Goal: Navigation & Orientation: Find specific page/section

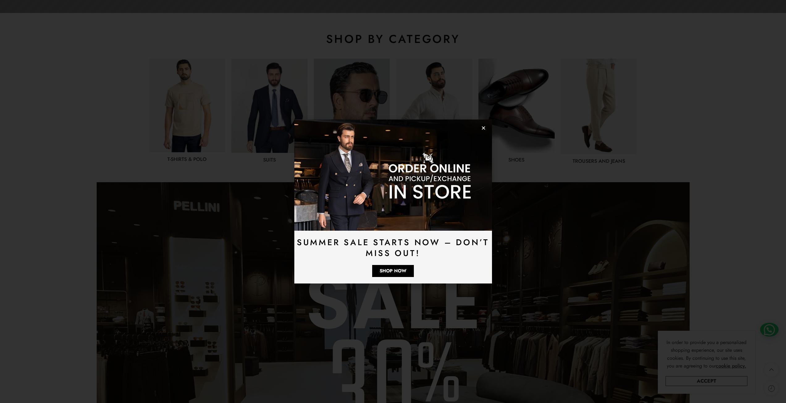
scroll to position [309, 0]
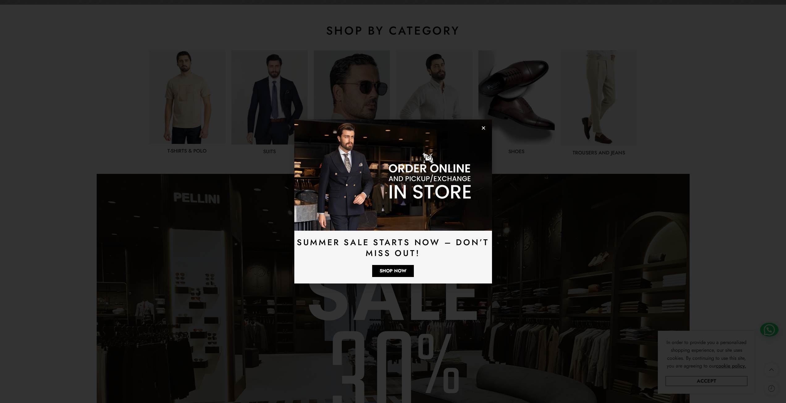
click at [482, 126] on icon "Close" at bounding box center [483, 128] width 5 height 5
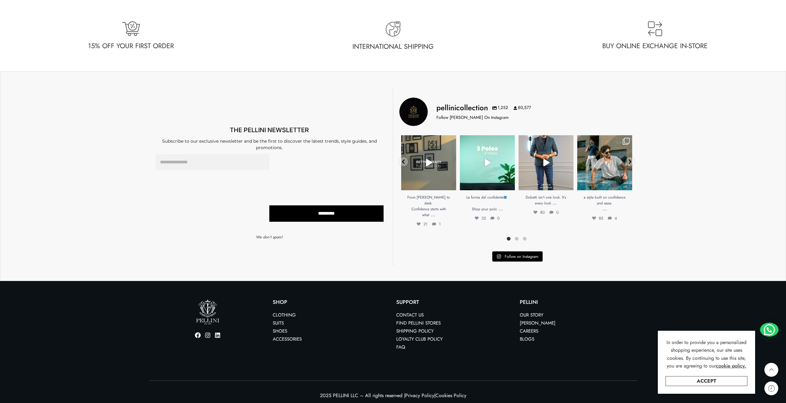
scroll to position [1803, 0]
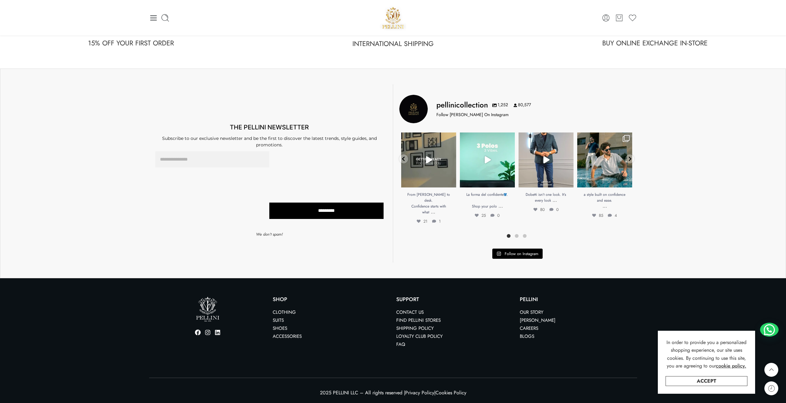
click at [420, 318] on link "Find Pellini Stores" at bounding box center [418, 320] width 44 height 7
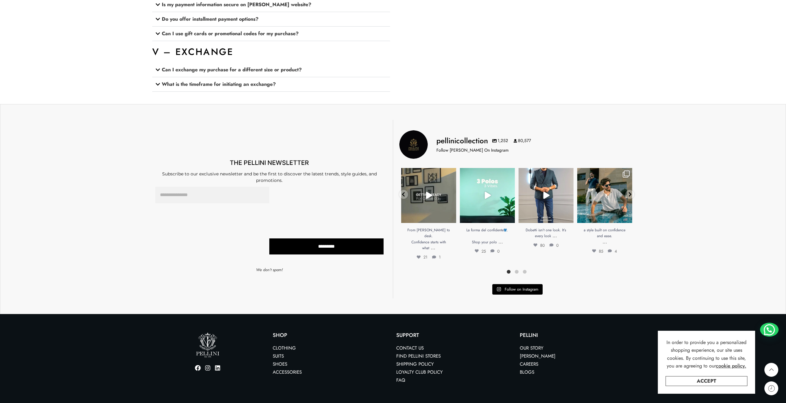
scroll to position [1088, 0]
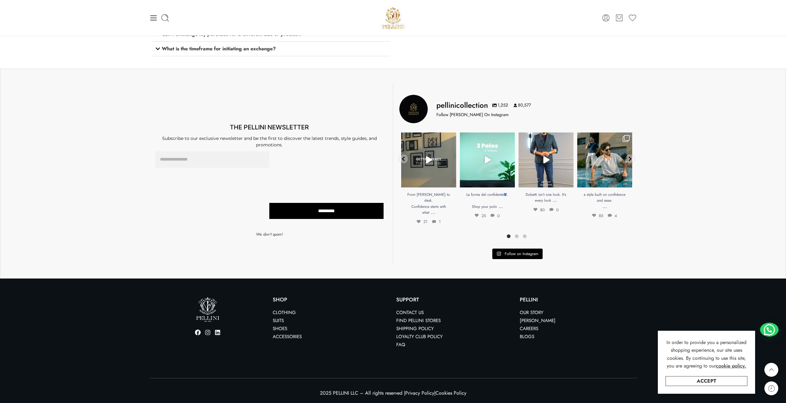
click at [205, 332] on icon at bounding box center [207, 332] width 5 height 5
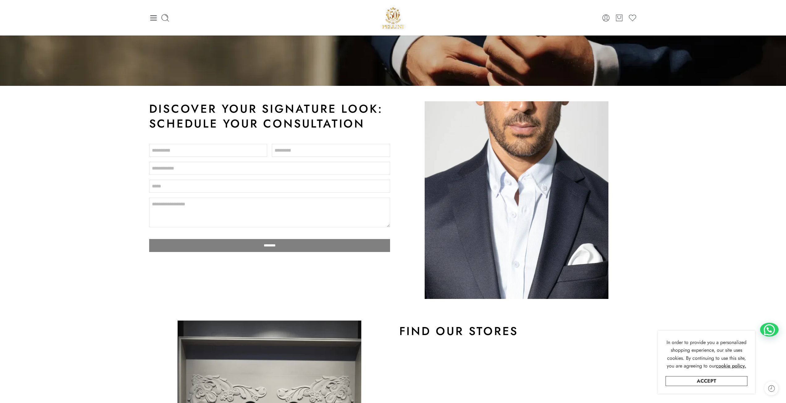
scroll to position [0, 0]
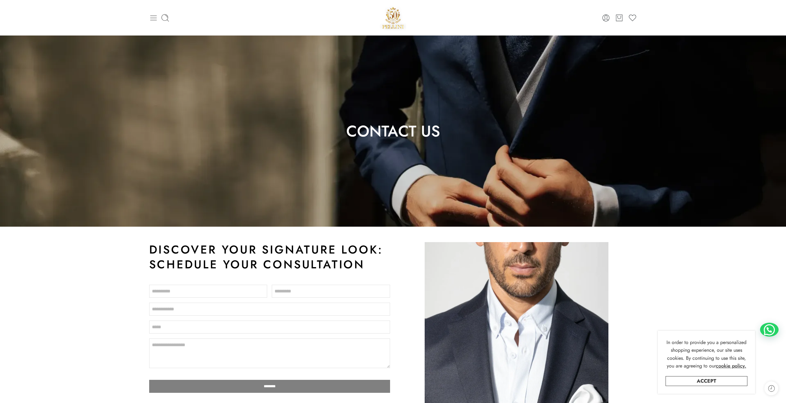
click at [152, 17] on icon at bounding box center [153, 18] width 9 height 9
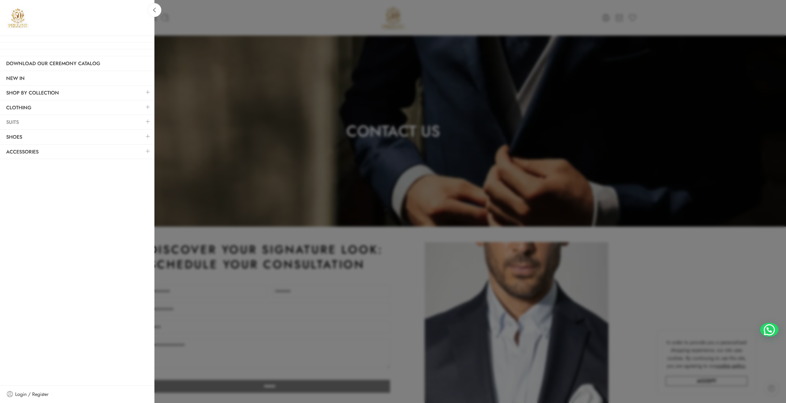
click at [31, 123] on link "Suits" at bounding box center [77, 122] width 154 height 14
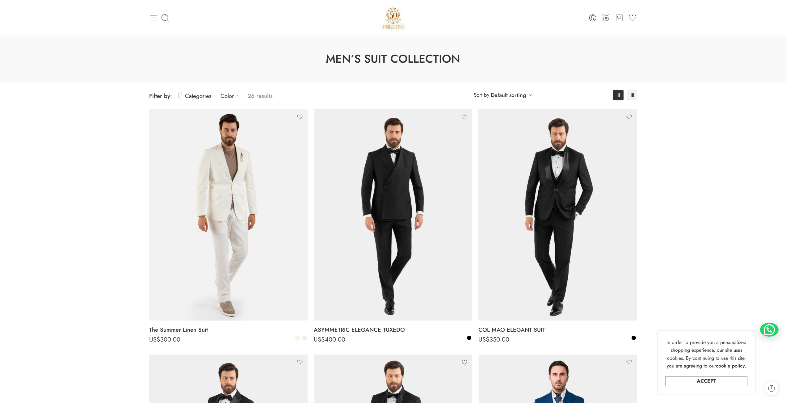
click at [147, 20] on div "0 Cart 0 Wishlist Search here" at bounding box center [393, 18] width 494 height 26
click at [149, 19] on icon at bounding box center [153, 18] width 9 height 9
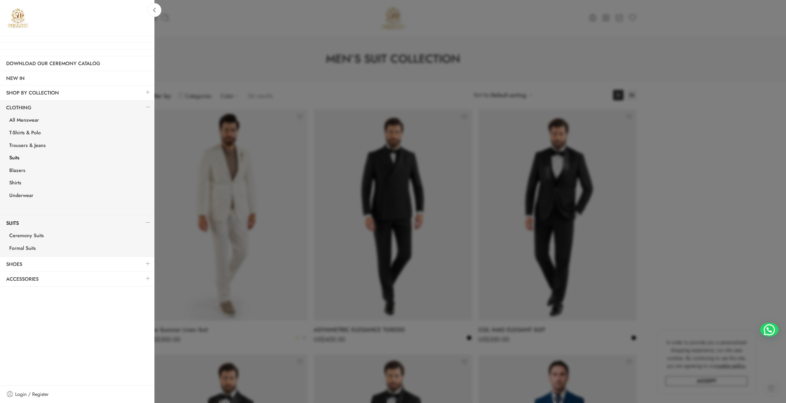
click at [13, 159] on link "Suits" at bounding box center [78, 158] width 151 height 13
